Goal: Task Accomplishment & Management: Manage account settings

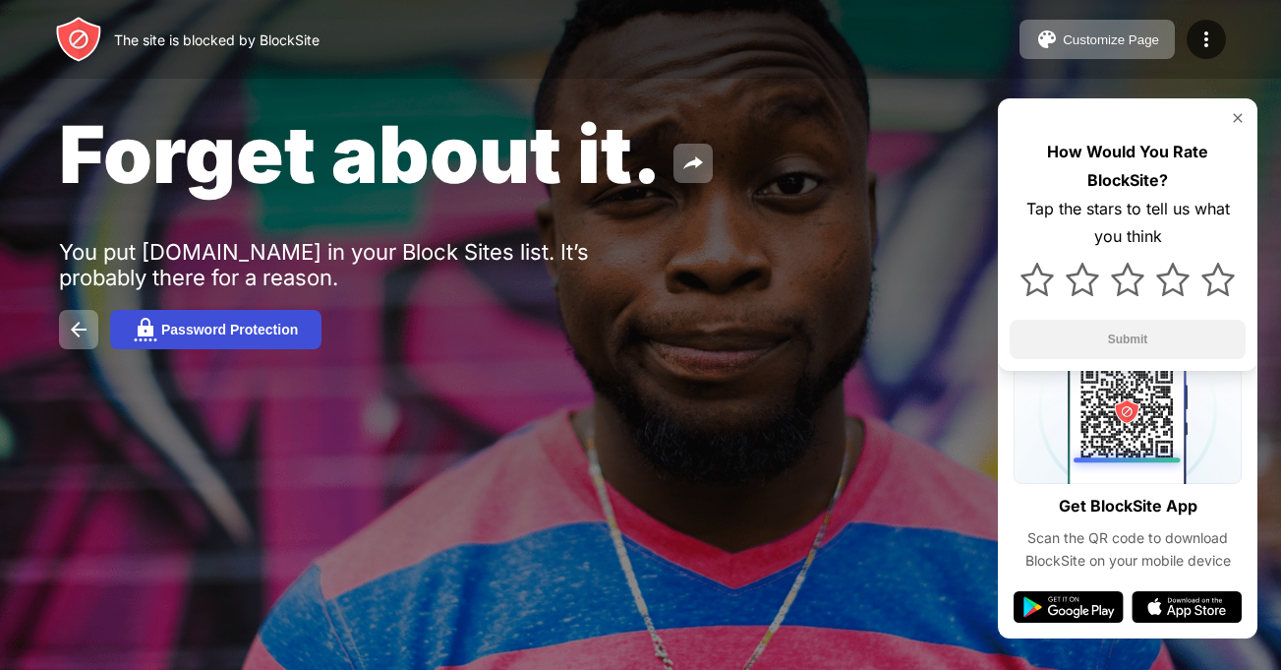
click at [192, 326] on div "Password Protection" at bounding box center [229, 330] width 137 height 16
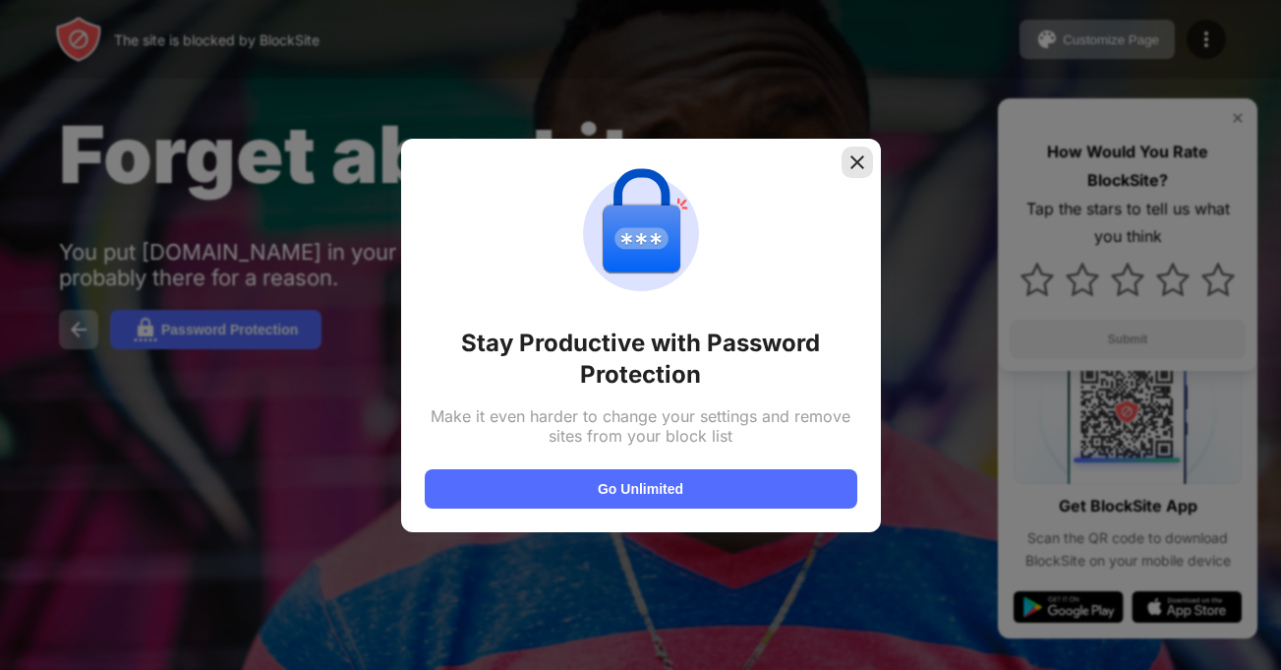
click at [857, 173] on div at bounding box center [857, 162] width 31 height 31
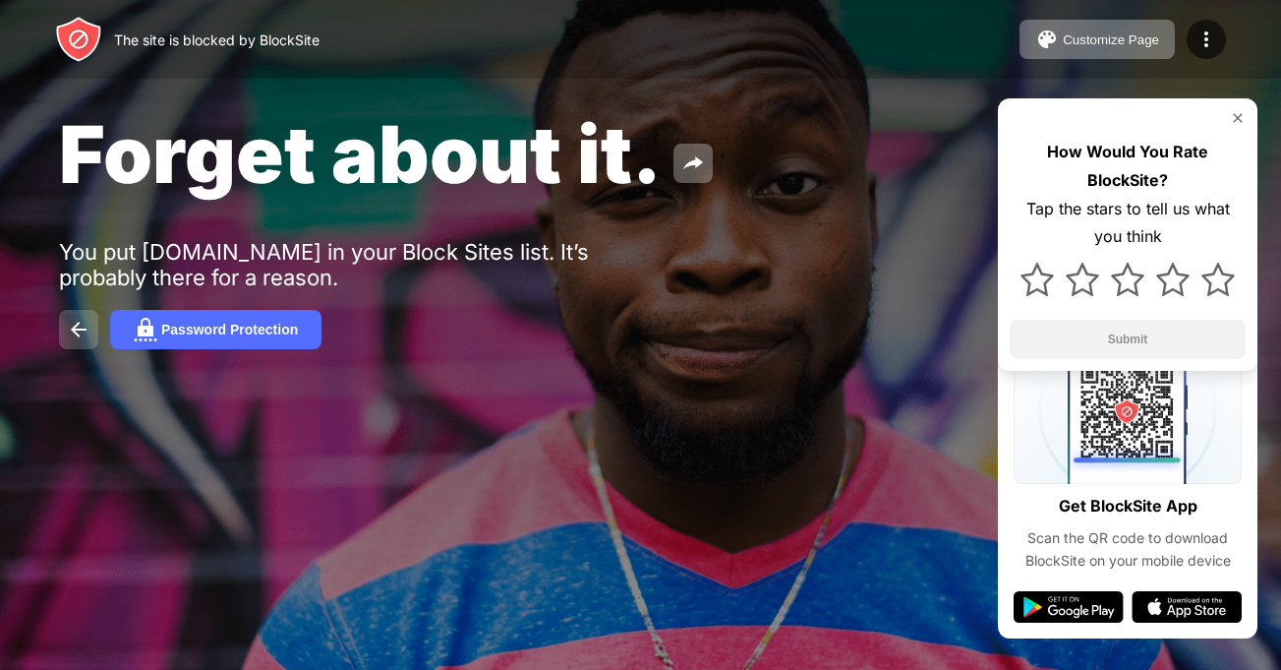
click at [83, 317] on button at bounding box center [78, 329] width 39 height 39
click at [1212, 44] on img at bounding box center [1207, 40] width 24 height 24
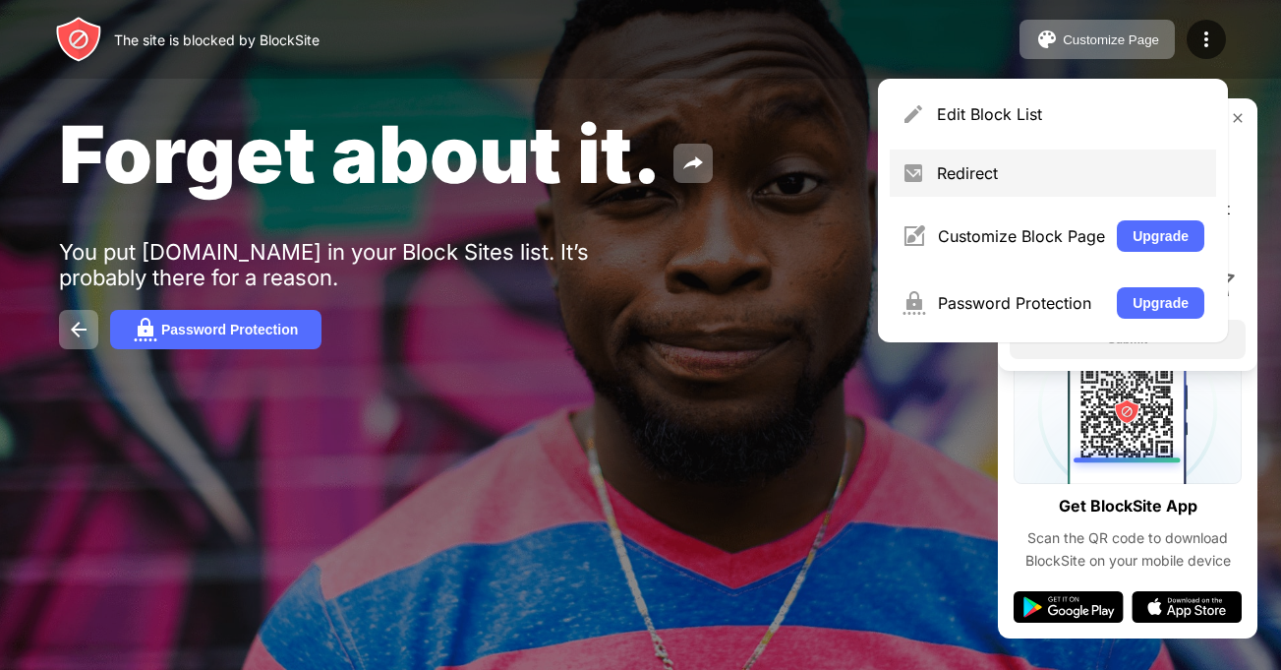
click at [988, 171] on div "Redirect" at bounding box center [1070, 173] width 267 height 20
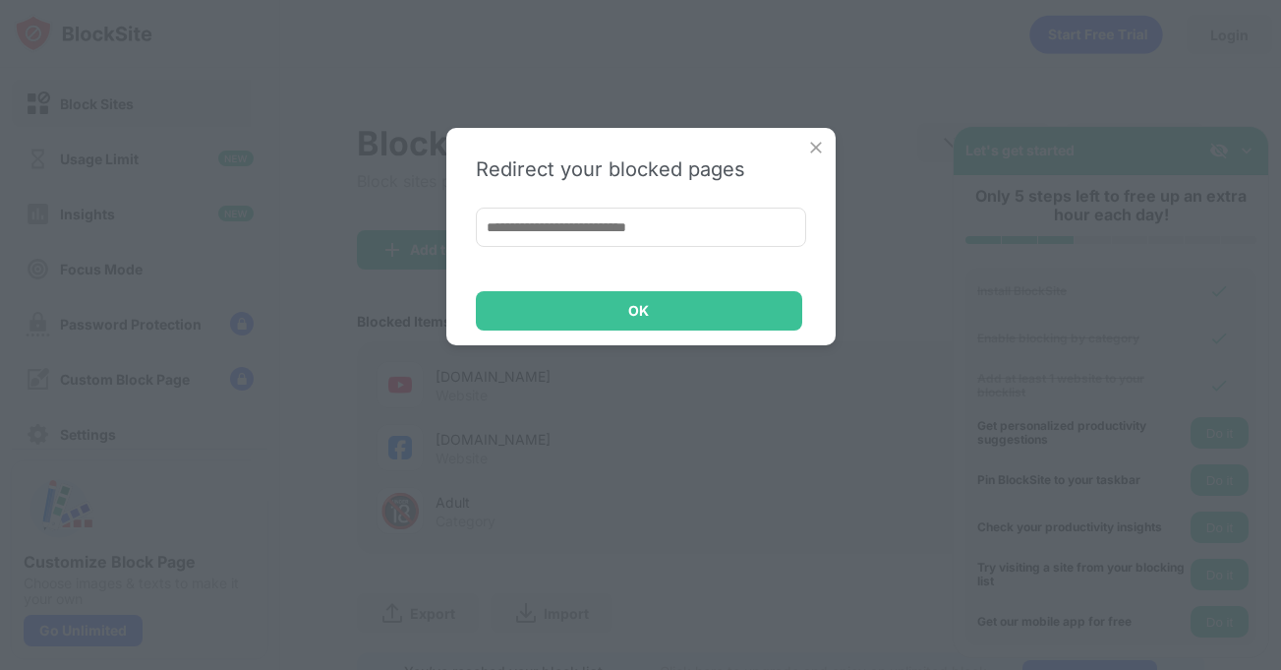
click at [801, 139] on div "Redirect your blocked pages OK" at bounding box center [640, 236] width 389 height 217
click at [802, 144] on div "Redirect your blocked pages OK" at bounding box center [640, 236] width 389 height 217
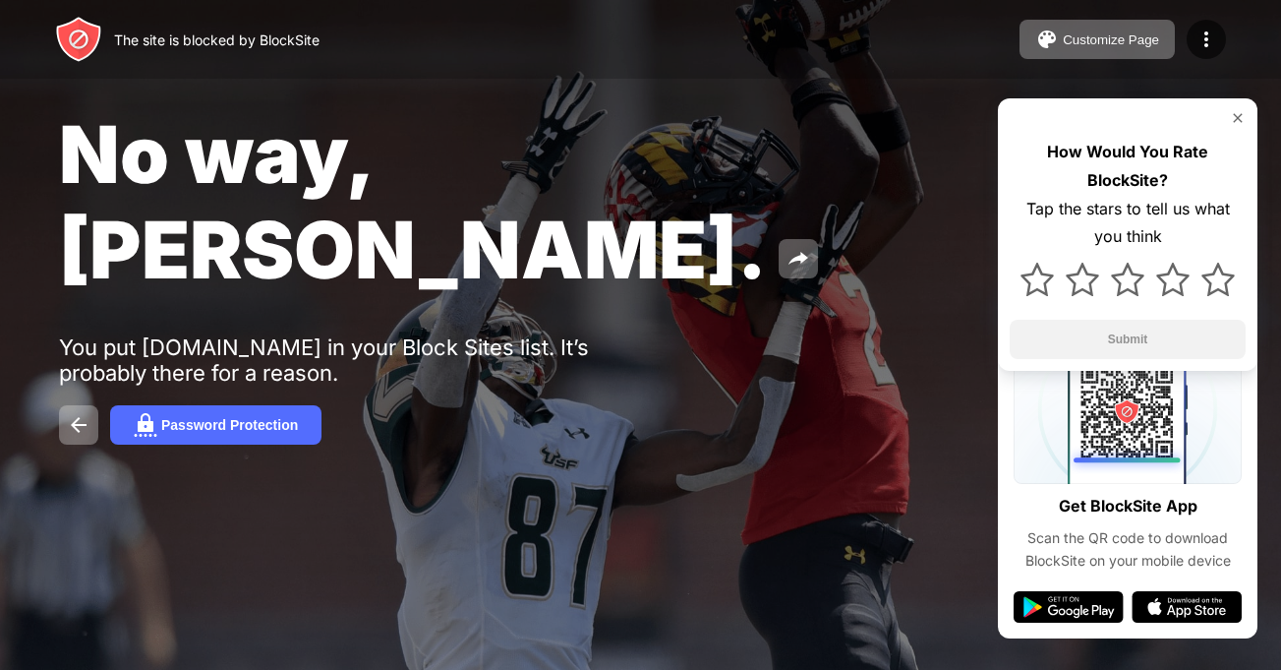
click at [1240, 125] on img at bounding box center [1238, 118] width 16 height 16
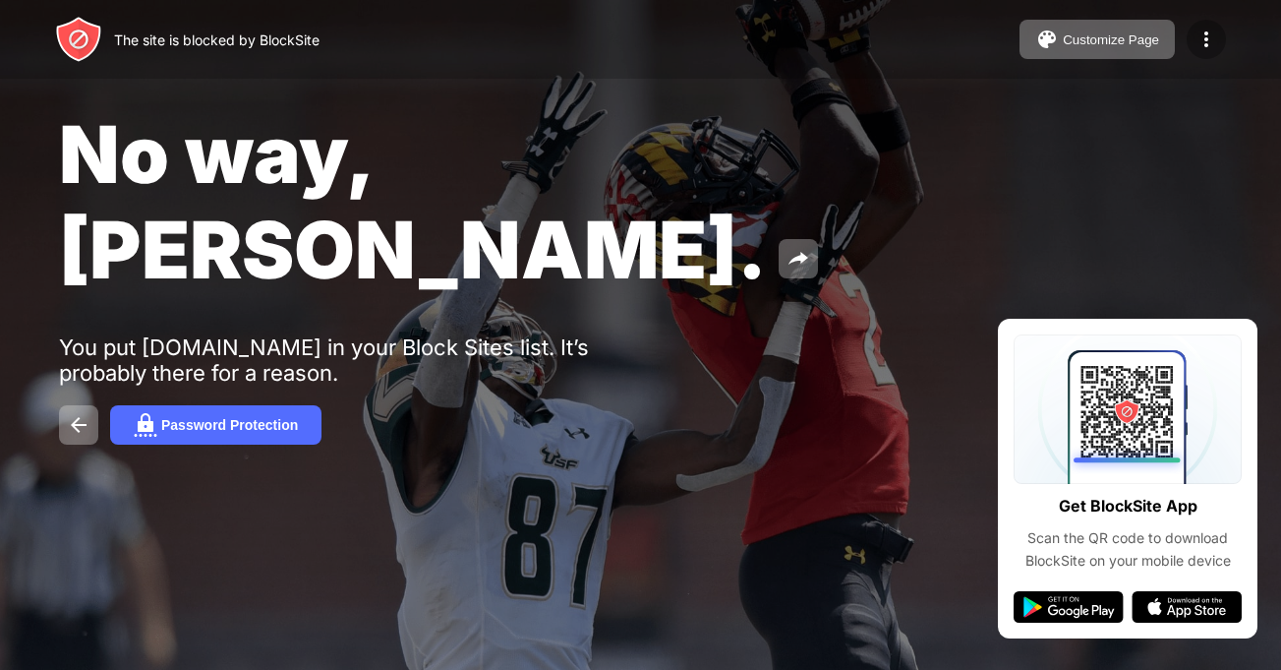
click at [1208, 35] on img at bounding box center [1207, 40] width 24 height 24
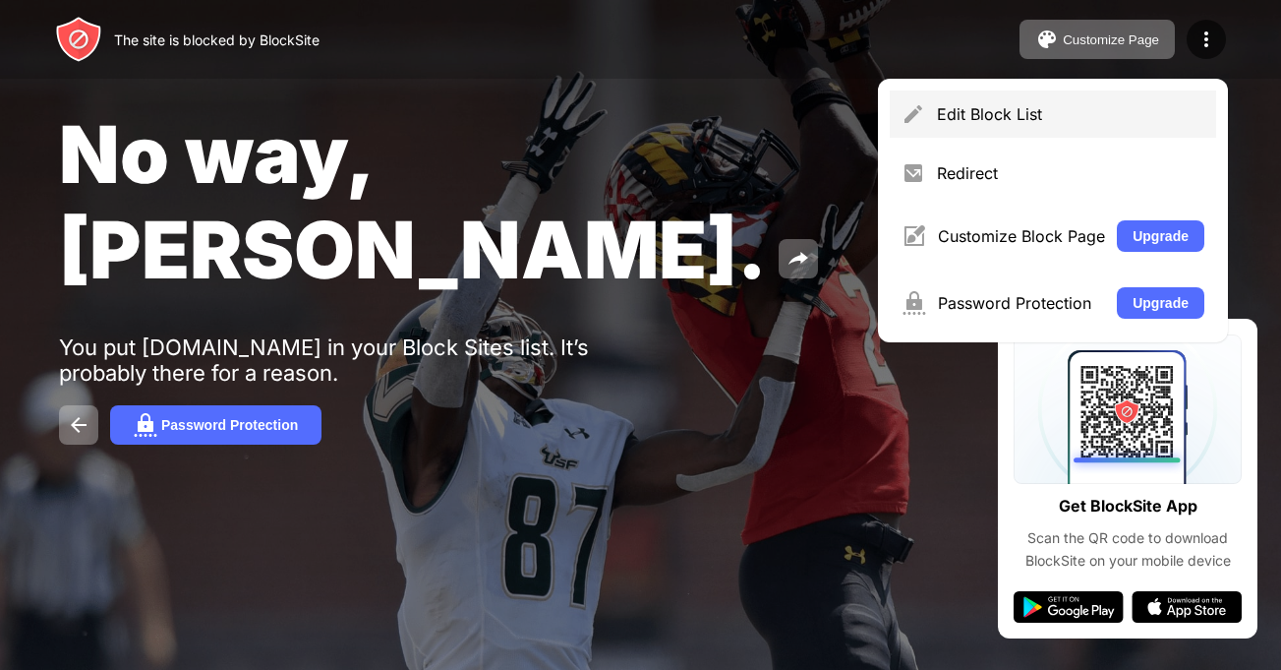
click at [1003, 115] on div "Edit Block List" at bounding box center [1070, 114] width 267 height 20
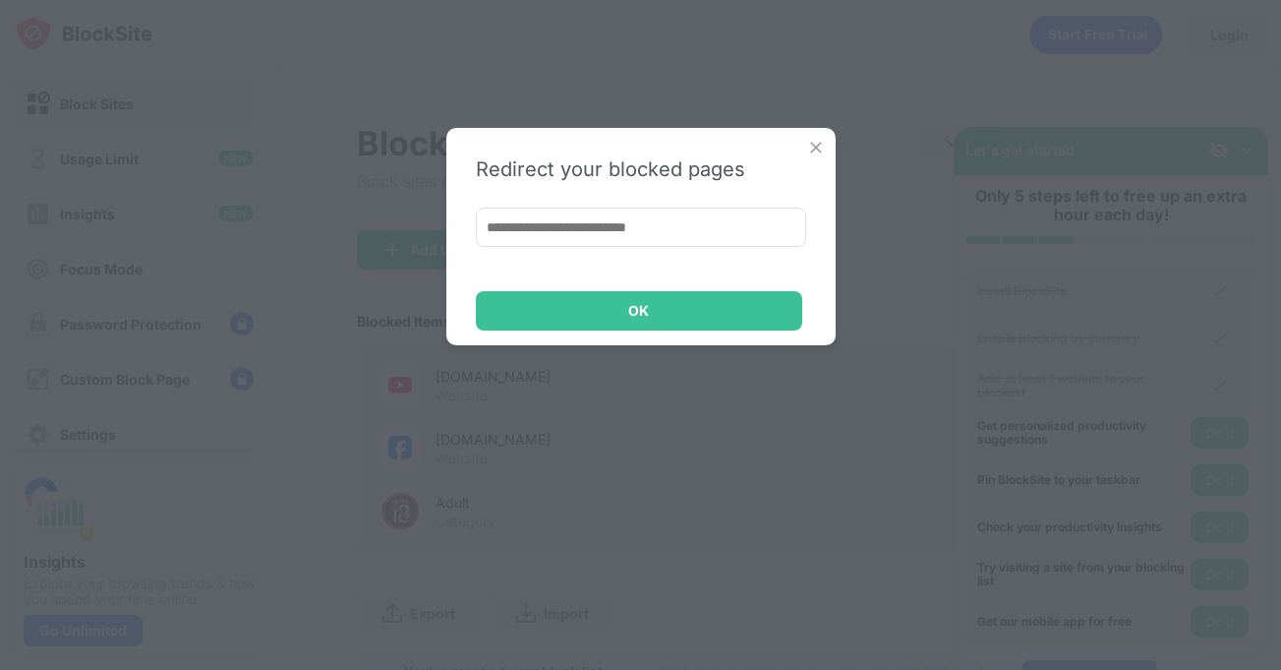
click at [821, 141] on img at bounding box center [816, 148] width 20 height 20
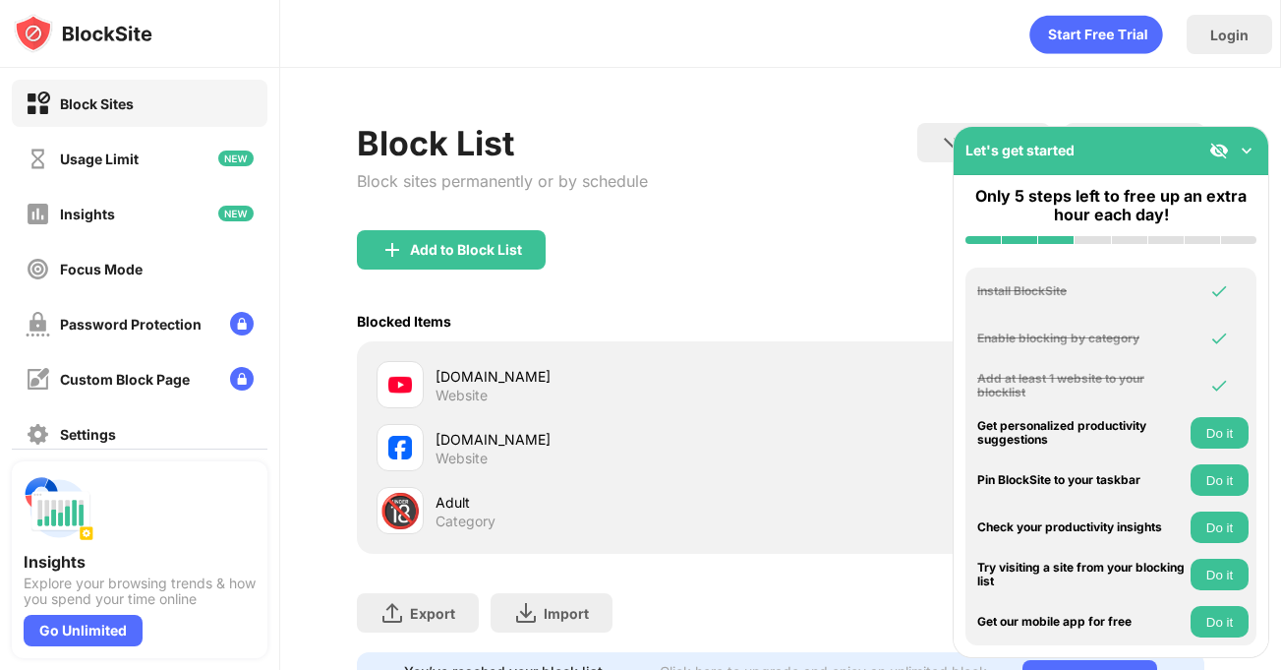
click at [607, 460] on div "facebook.com Website" at bounding box center [608, 448] width 345 height 38
click at [1250, 145] on img at bounding box center [1247, 151] width 20 height 20
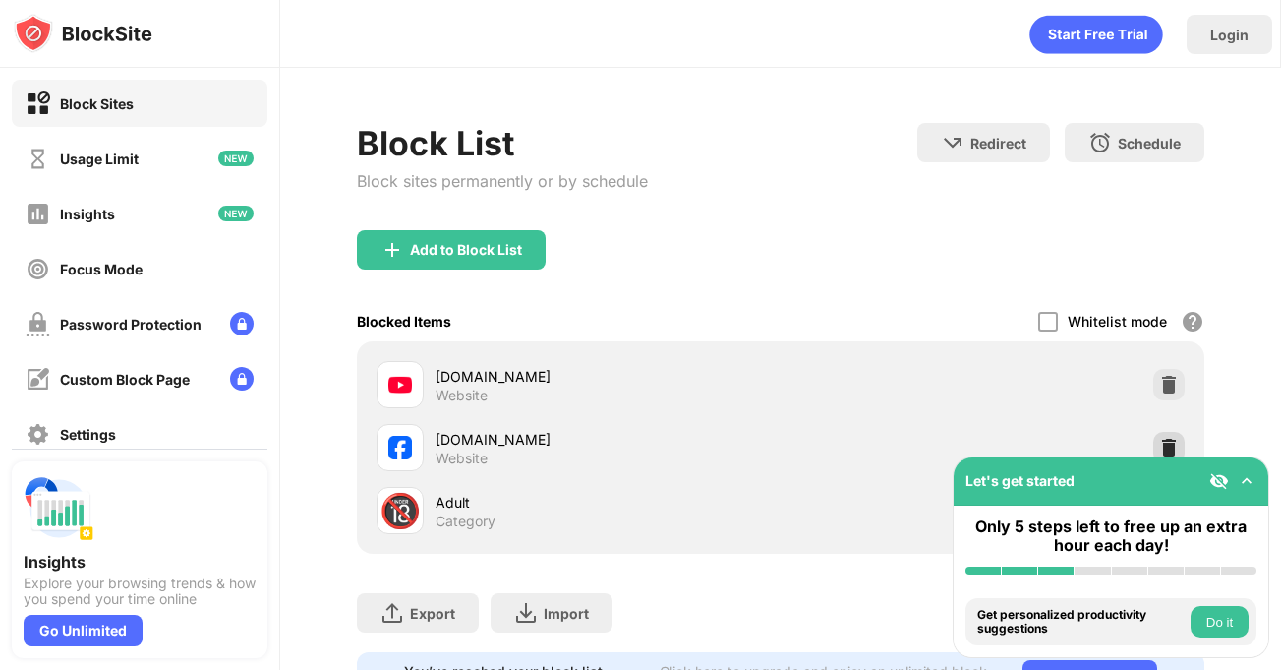
click at [1154, 436] on div at bounding box center [1169, 447] width 31 height 31
